Goal: Task Accomplishment & Management: Complete application form

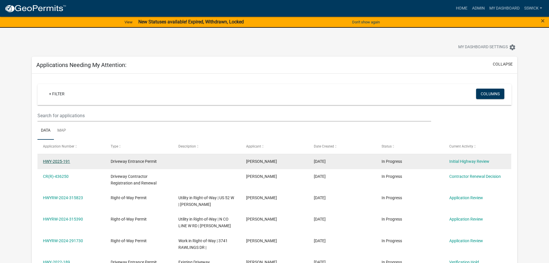
click at [65, 161] on link "HWY-2025-191" at bounding box center [56, 161] width 27 height 5
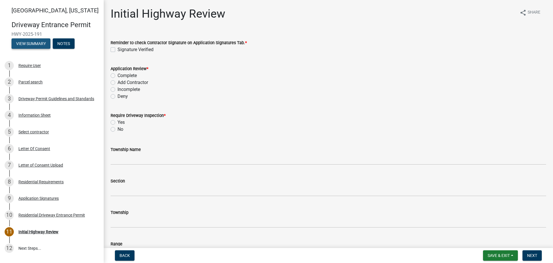
click at [43, 44] on button "View Summary" at bounding box center [31, 43] width 39 height 10
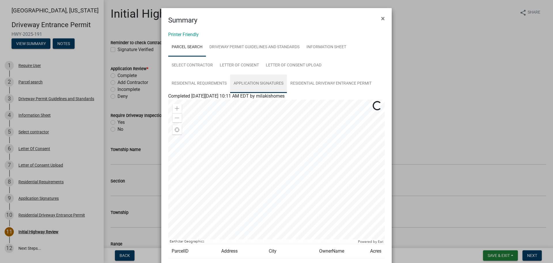
click at [258, 83] on link "Application Signatures" at bounding box center [258, 83] width 57 height 18
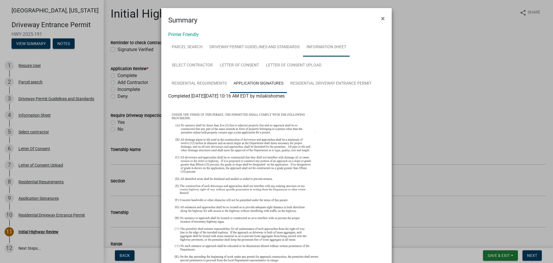
click at [313, 50] on link "Information Sheet" at bounding box center [326, 47] width 47 height 18
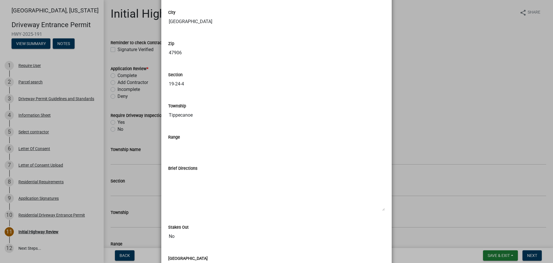
scroll to position [288, 0]
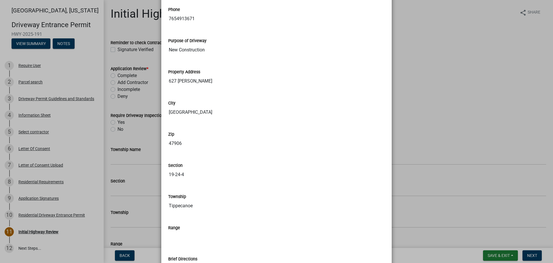
click at [438, 69] on ngb-modal-window "Summary × Printer Friendly Parcel search Driveway Permit Guidelines and Standar…" at bounding box center [276, 131] width 553 height 263
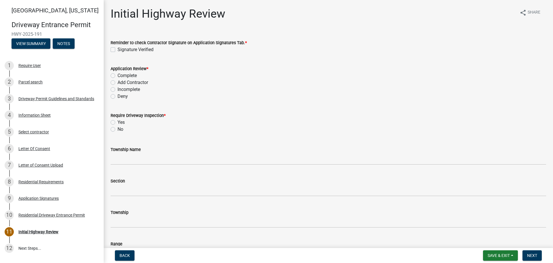
click at [112, 47] on div "Signature Verified" at bounding box center [329, 49] width 436 height 7
click at [118, 50] on label "Signature Verified" at bounding box center [136, 49] width 36 height 7
click at [118, 50] on input "Signature Verified" at bounding box center [120, 48] width 4 height 4
checkbox input "true"
click at [118, 75] on label "Complete" at bounding box center [127, 75] width 19 height 7
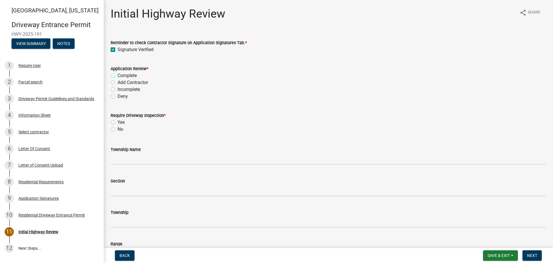
click at [118, 75] on input "Complete" at bounding box center [120, 74] width 4 height 4
radio input "true"
click at [118, 129] on label "No" at bounding box center [121, 129] width 6 height 7
click at [118, 129] on input "No" at bounding box center [120, 128] width 4 height 4
radio input "true"
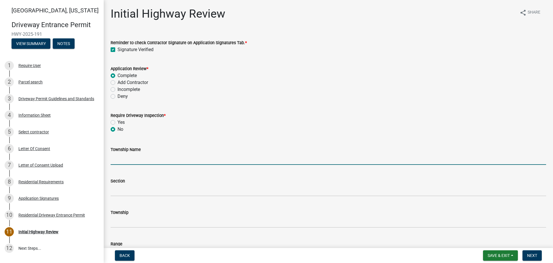
click at [121, 155] on input "Township Name" at bounding box center [329, 159] width 436 height 12
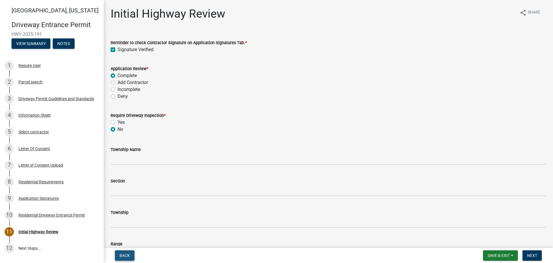
click at [128, 257] on span "Back" at bounding box center [125, 255] width 10 height 5
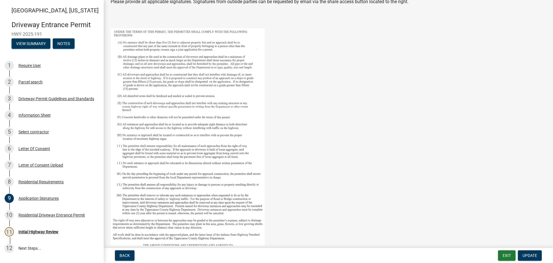
scroll to position [0, 0]
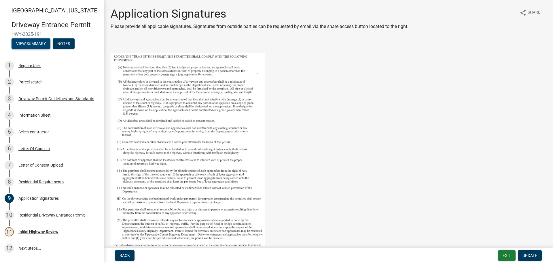
click at [37, 44] on button "View Summary" at bounding box center [31, 43] width 39 height 10
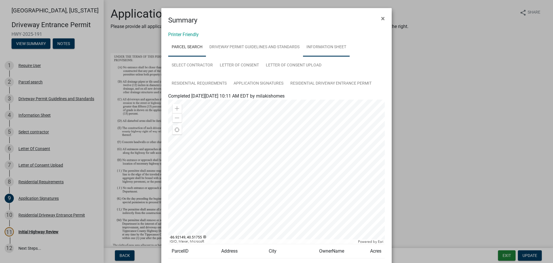
click at [318, 49] on link "Information Sheet" at bounding box center [326, 47] width 47 height 18
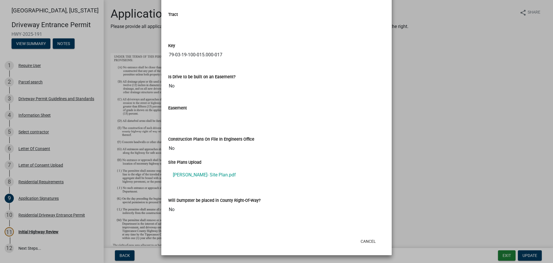
scroll to position [809, 0]
click at [203, 176] on link "[PERSON_NAME]- Site Plan.pdf" at bounding box center [276, 174] width 217 height 14
drag, startPoint x: 369, startPoint y: 239, endPoint x: 362, endPoint y: 230, distance: 12.1
click at [369, 239] on button "Cancel" at bounding box center [368, 240] width 24 height 10
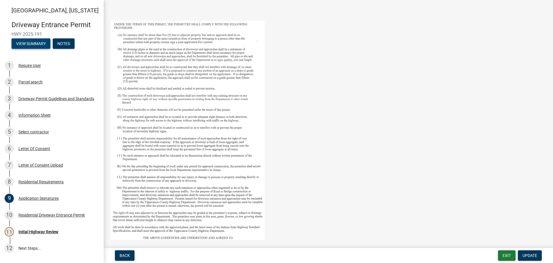
scroll to position [0, 0]
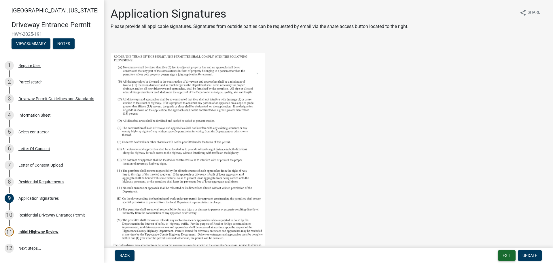
click at [507, 255] on button "Exit" at bounding box center [507, 255] width 18 height 10
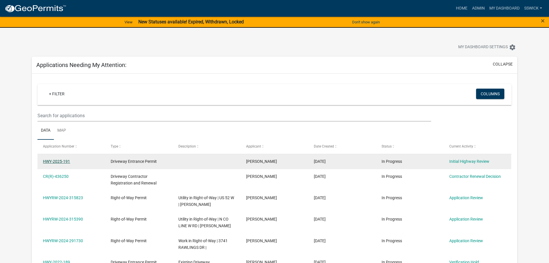
click at [61, 162] on link "HWY-2025-191" at bounding box center [56, 161] width 27 height 5
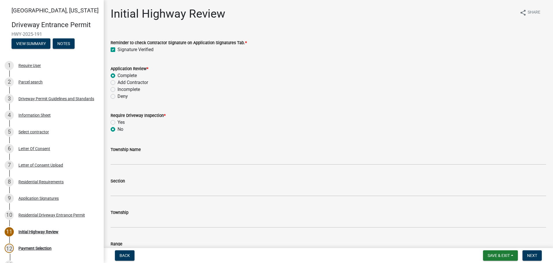
scroll to position [29, 0]
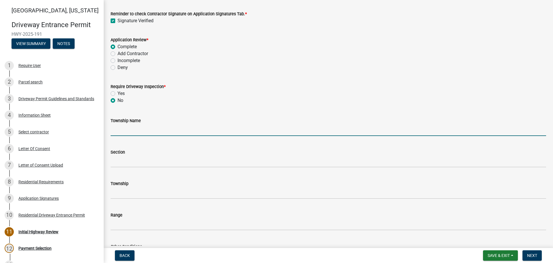
click at [146, 131] on input "Township Name" at bounding box center [329, 130] width 436 height 12
type input "Tippecanoe"
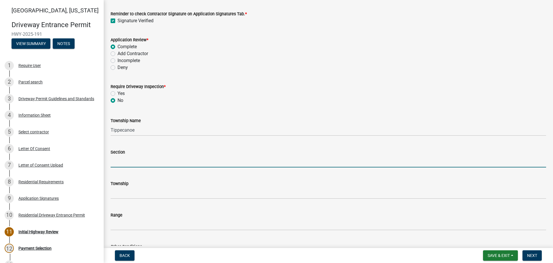
click at [137, 156] on input "Section" at bounding box center [329, 161] width 436 height 12
click at [127, 160] on input "Section" at bounding box center [329, 161] width 436 height 12
type input "19"
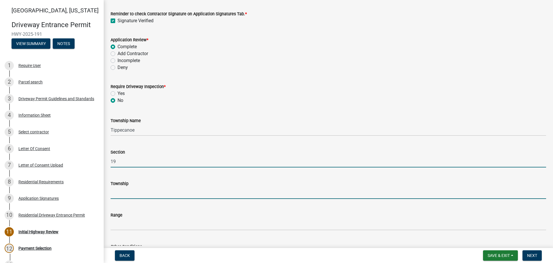
click at [116, 192] on input "Township" at bounding box center [329, 193] width 436 height 12
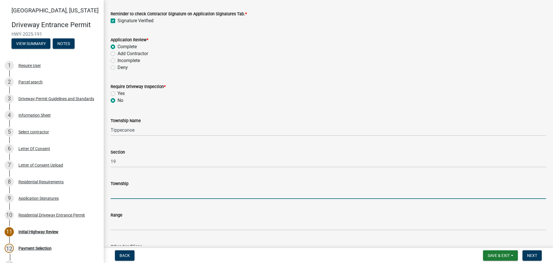
type input "T 24 N"
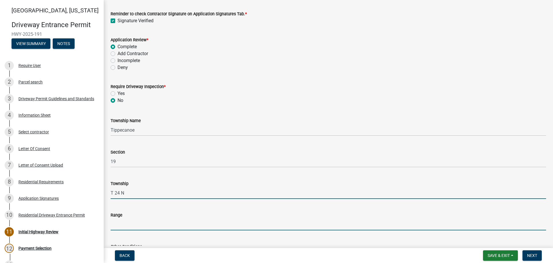
click at [129, 219] on input "Range" at bounding box center [329, 224] width 436 height 12
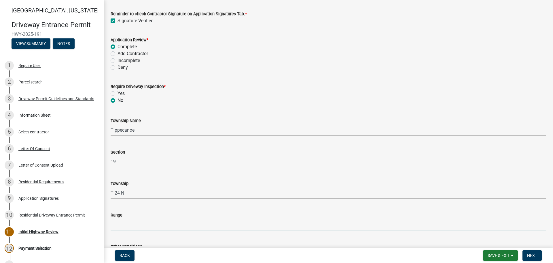
type input "R 4 W"
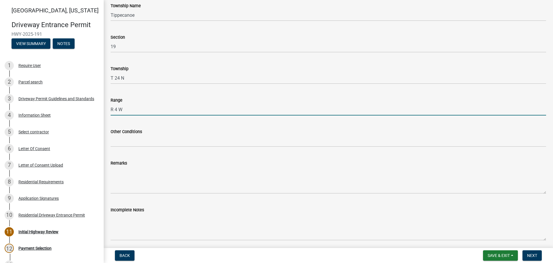
scroll to position [144, 0]
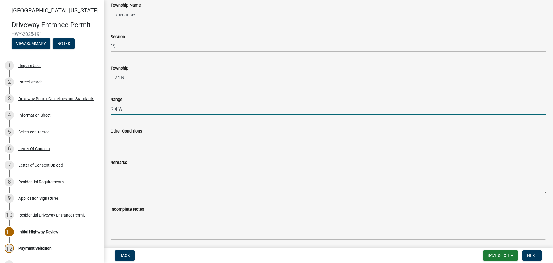
click at [137, 136] on input "Other Conditions" at bounding box center [329, 140] width 436 height 12
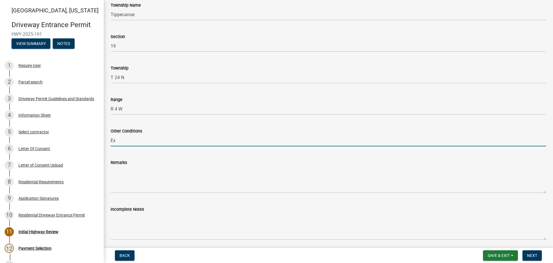
type input "Existing Drive"
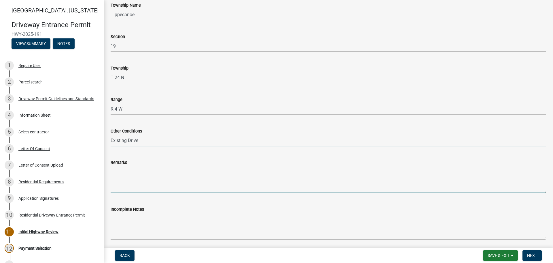
click at [152, 179] on textarea "Remarks" at bounding box center [329, 179] width 436 height 27
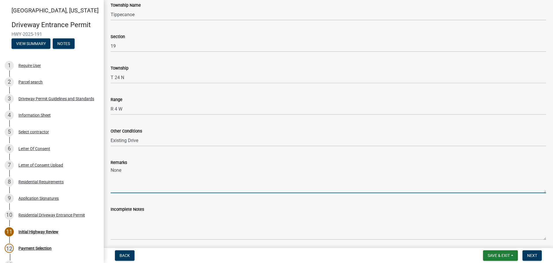
type textarea "None"
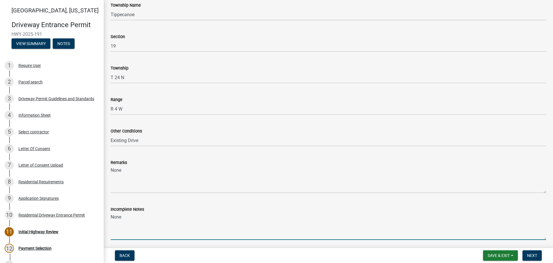
type textarea "None"
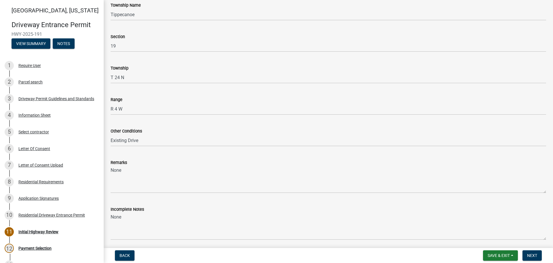
scroll to position [286, 0]
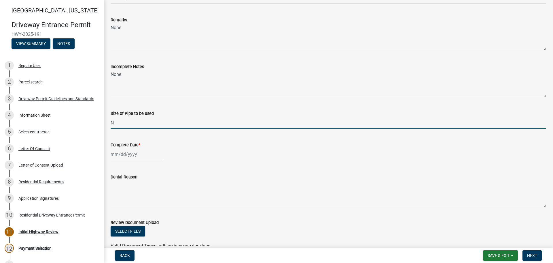
type input "N/A"
click at [128, 154] on div at bounding box center [137, 154] width 53 height 12
select select "8"
select select "2025"
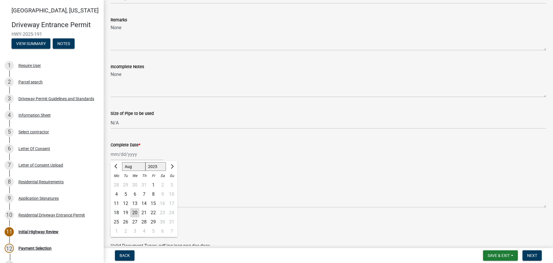
click at [135, 212] on div "20" at bounding box center [134, 212] width 9 height 9
type input "[DATE]"
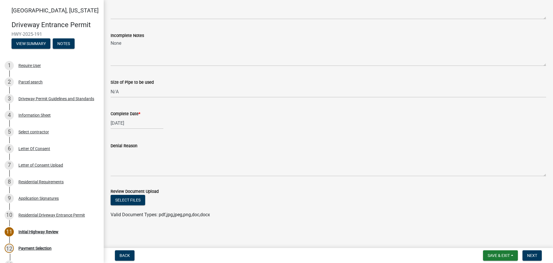
scroll to position [318, 0]
click at [534, 255] on span "Next" at bounding box center [532, 255] width 10 height 5
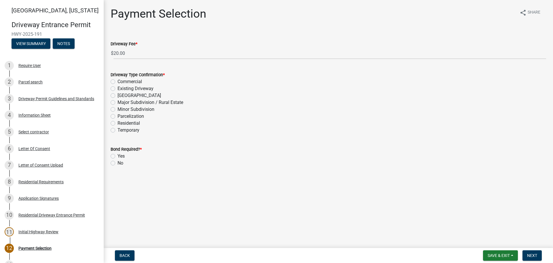
click at [118, 88] on label "Existing Driveway" at bounding box center [136, 88] width 36 height 7
click at [118, 88] on input "Existing Driveway" at bounding box center [120, 87] width 4 height 4
radio input "true"
click at [118, 164] on label "No" at bounding box center [121, 162] width 6 height 7
click at [118, 163] on input "No" at bounding box center [120, 161] width 4 height 4
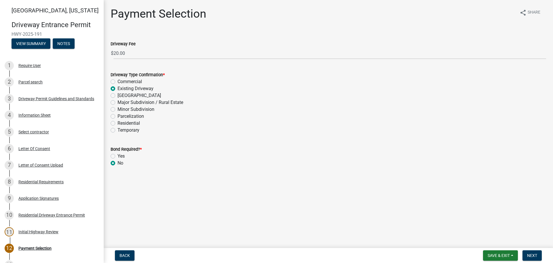
radio input "true"
click at [531, 255] on span "Next" at bounding box center [532, 255] width 10 height 5
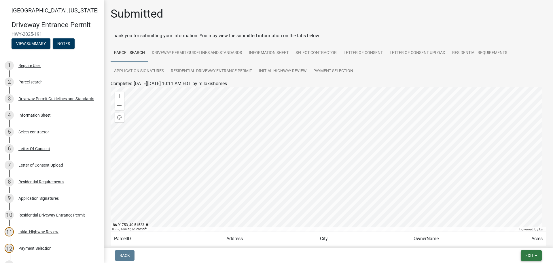
click at [529, 254] on span "Exit" at bounding box center [530, 255] width 8 height 5
click at [512, 241] on button "Save & Exit" at bounding box center [519, 240] width 46 height 14
